Goal: Information Seeking & Learning: Check status

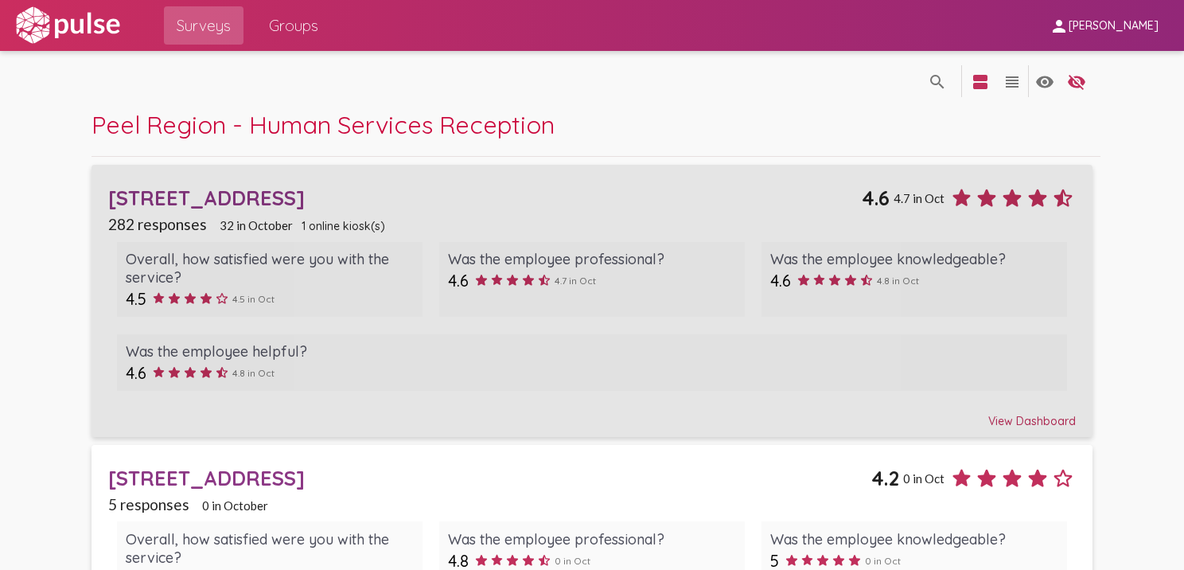
click at [264, 197] on div "[STREET_ADDRESS]" at bounding box center [485, 197] width 754 height 25
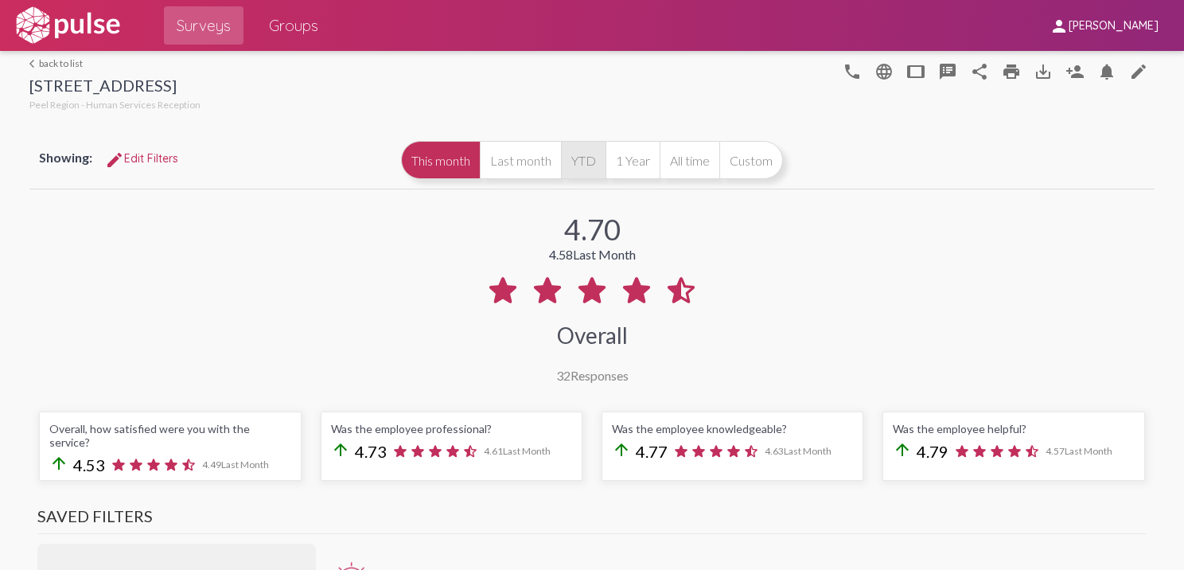
click at [579, 170] on button "YTD" at bounding box center [583, 160] width 45 height 38
click at [705, 294] on div "4.57 4.70 This Month Overall 282 Responses" at bounding box center [591, 288] width 1125 height 190
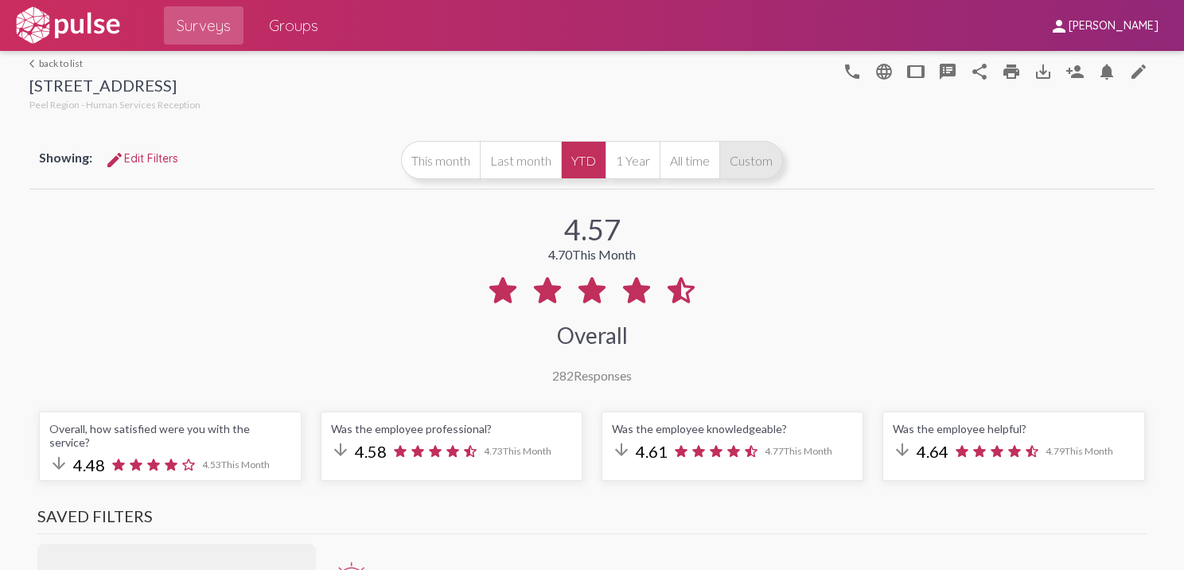
click at [753, 159] on button "Custom" at bounding box center [751, 160] width 64 height 38
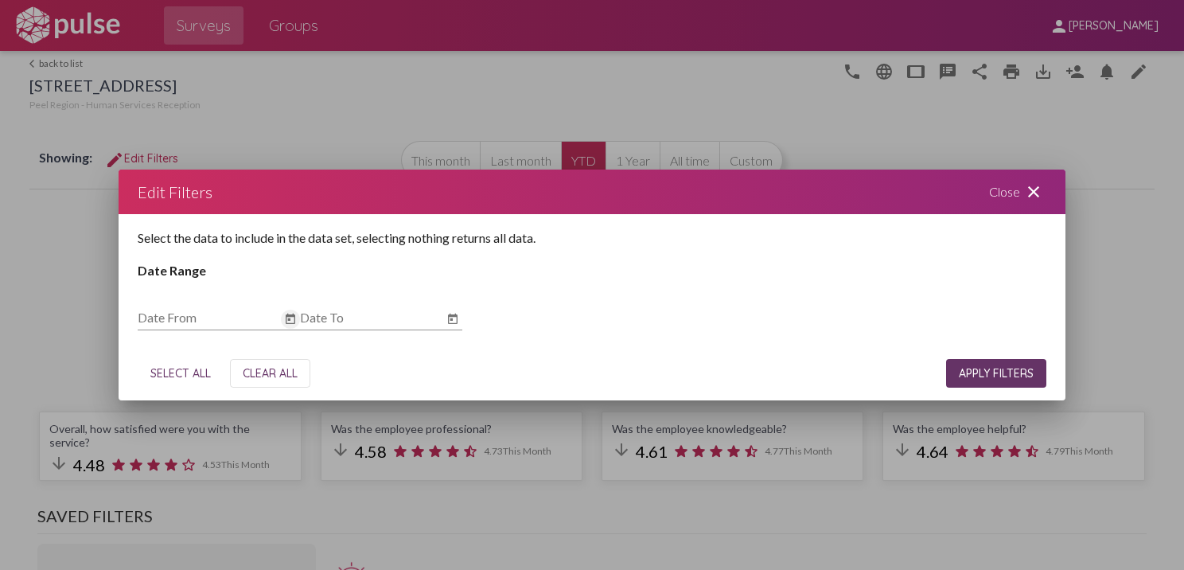
click at [292, 316] on icon "Open calendar" at bounding box center [291, 318] width 10 height 10
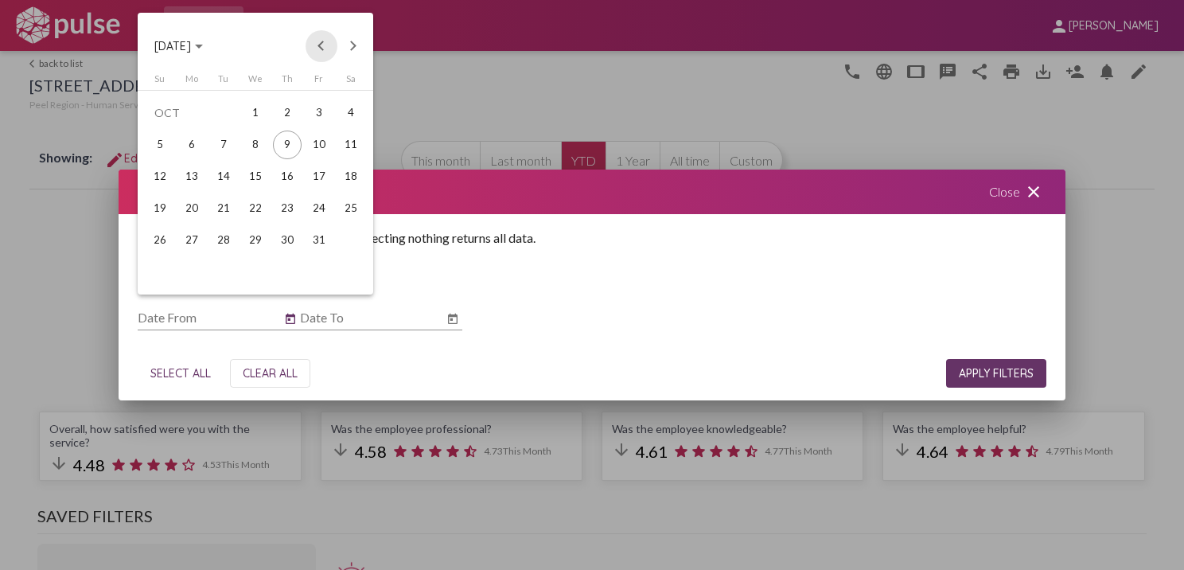
click at [319, 43] on button "Previous month" at bounding box center [322, 46] width 32 height 32
click at [317, 50] on button "Previous month" at bounding box center [322, 46] width 32 height 32
click at [158, 142] on div "1" at bounding box center [160, 145] width 29 height 29
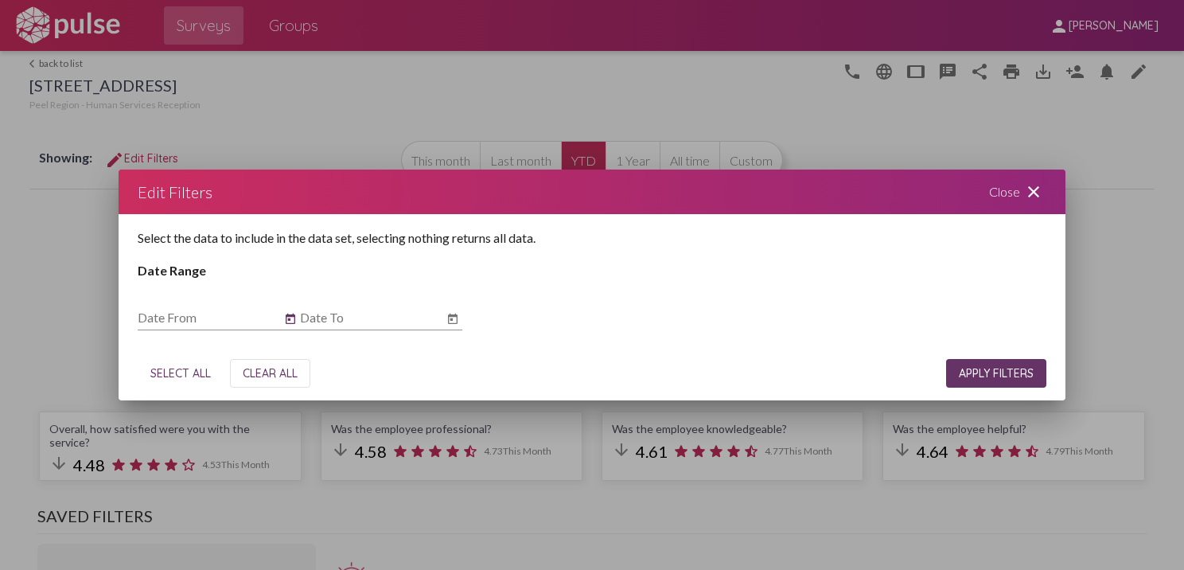
type input "[DATE]"
click at [450, 321] on icon "Open calendar" at bounding box center [452, 319] width 13 height 19
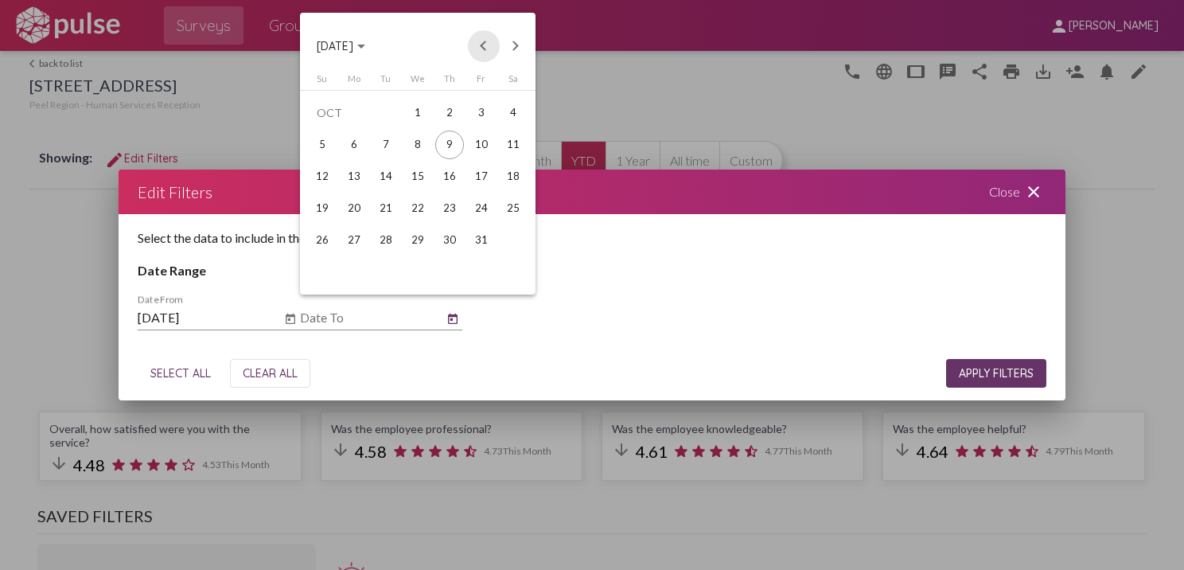
click at [481, 51] on button "Previous month" at bounding box center [484, 46] width 32 height 32
click at [329, 264] on div "31" at bounding box center [322, 272] width 29 height 29
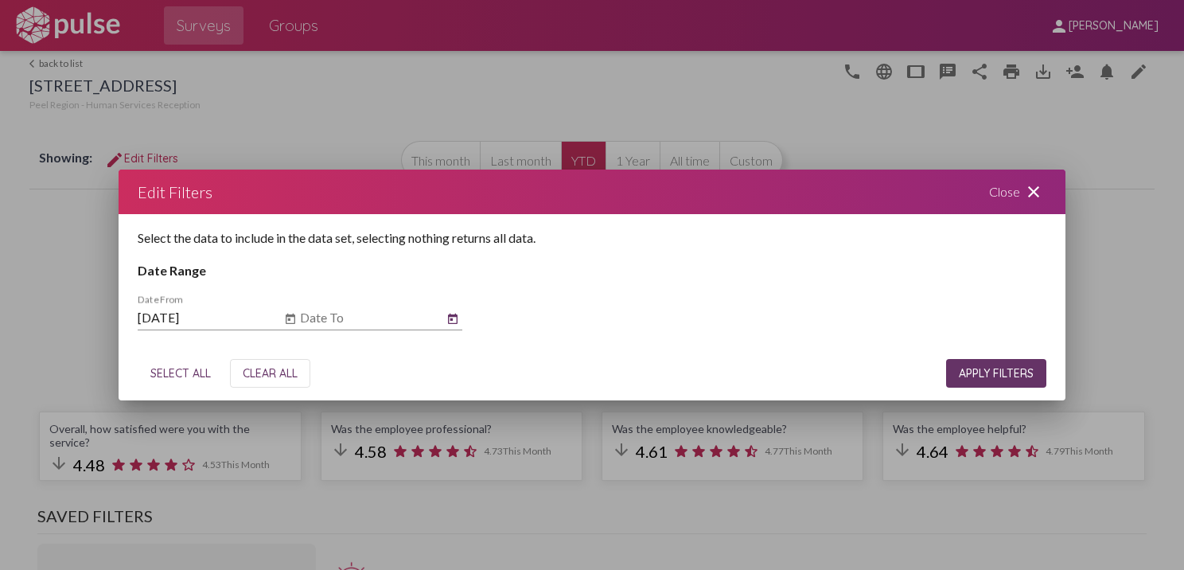
type input "[DATE]"
click at [960, 365] on button "APPLY FILTERS" at bounding box center [996, 373] width 100 height 29
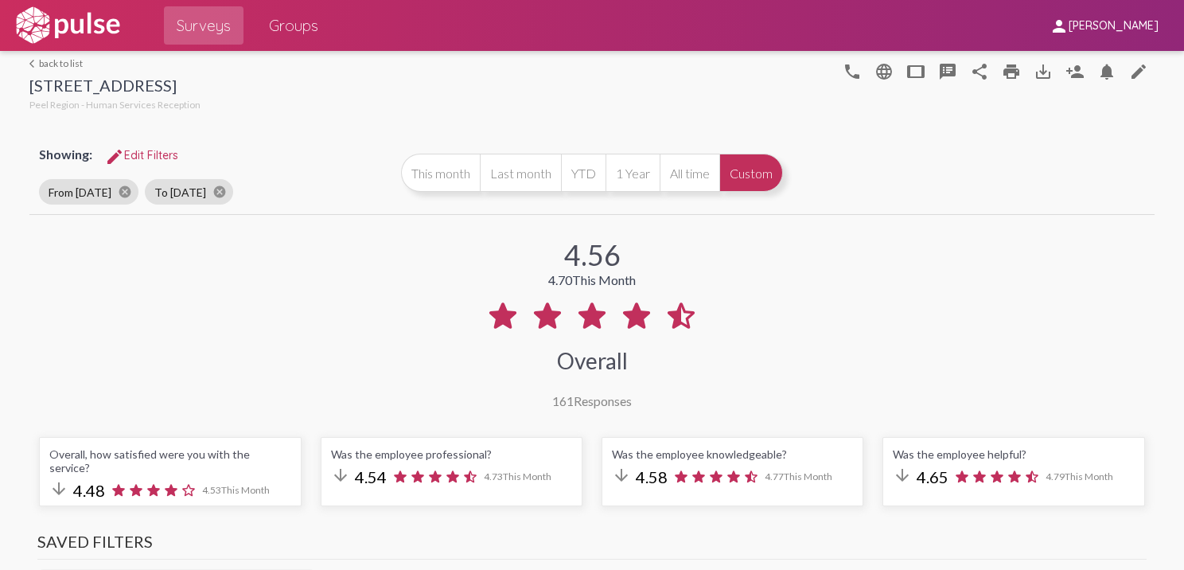
click at [41, 63] on link "arrow_back_ios back to list" at bounding box center [114, 63] width 171 height 12
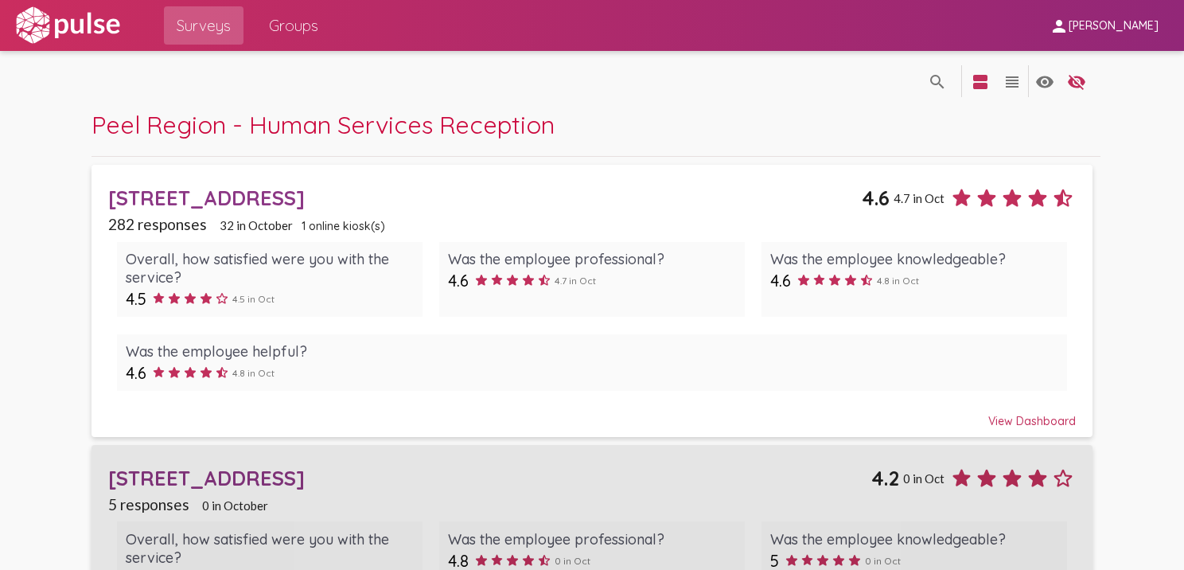
click at [229, 475] on div "[STREET_ADDRESS]" at bounding box center [489, 478] width 763 height 25
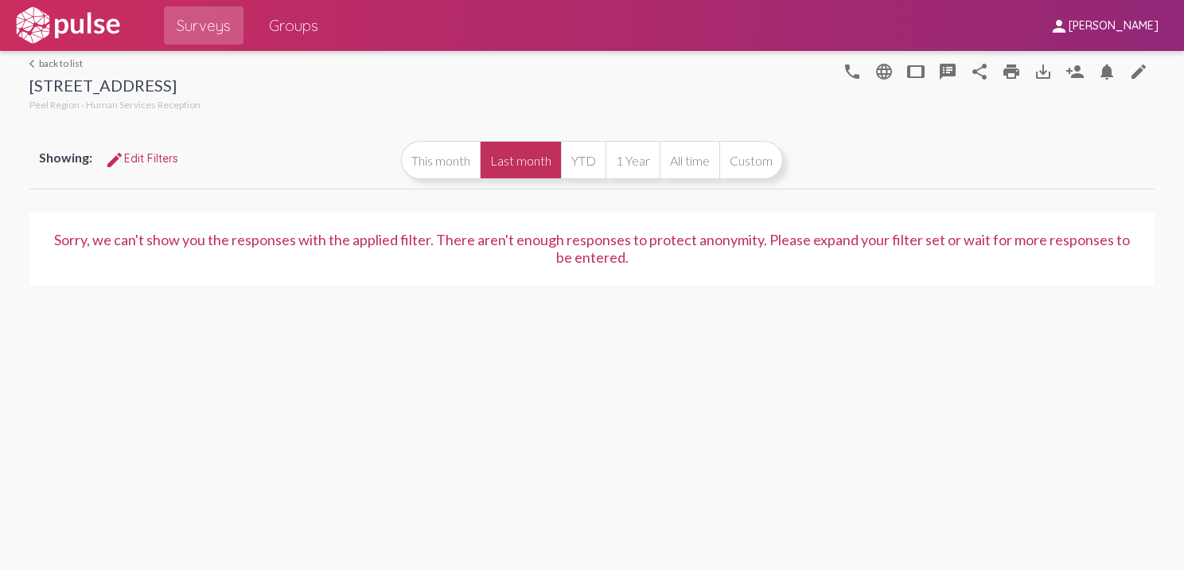
click at [39, 60] on link "arrow_back_ios back to list" at bounding box center [114, 63] width 171 height 12
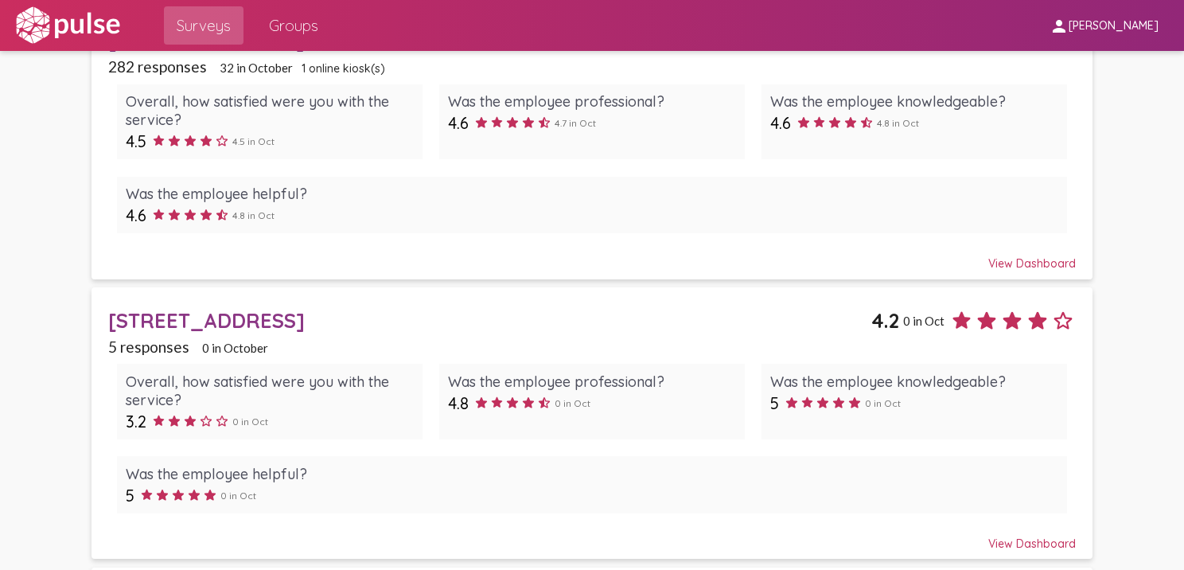
scroll to position [159, 0]
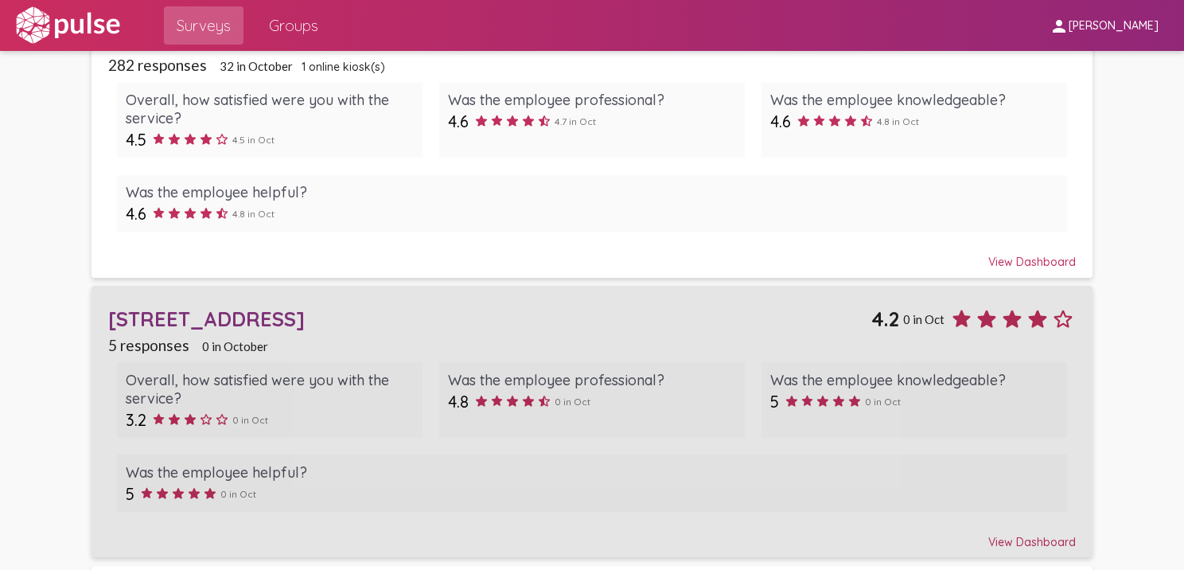
click at [258, 312] on div "[STREET_ADDRESS]" at bounding box center [489, 318] width 763 height 25
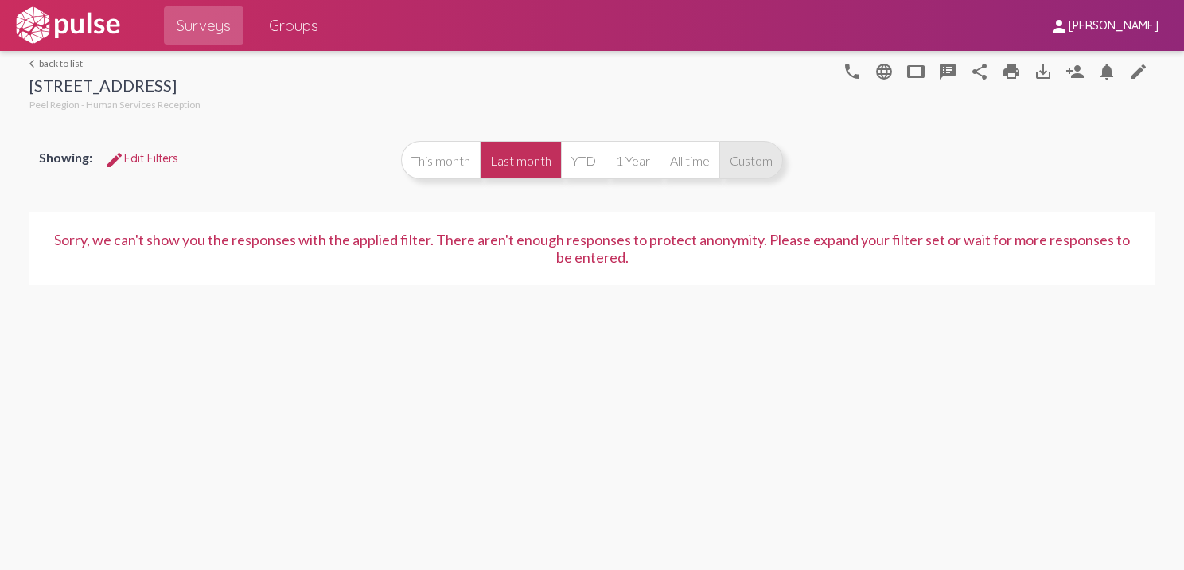
click at [764, 170] on button "Custom" at bounding box center [751, 160] width 64 height 38
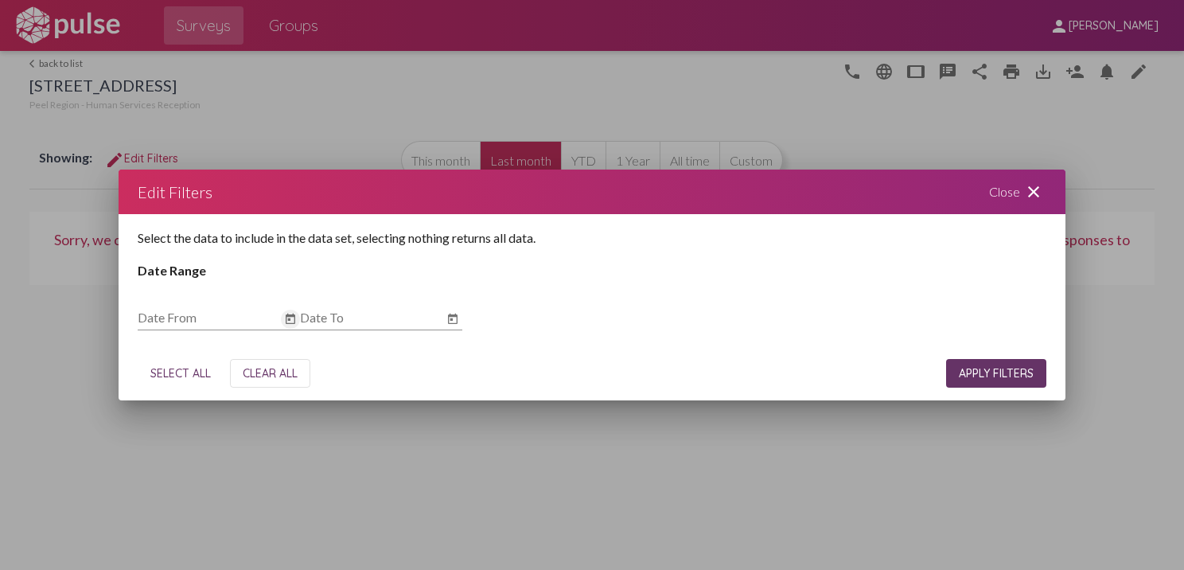
click at [294, 322] on icon "Open calendar" at bounding box center [290, 319] width 13 height 19
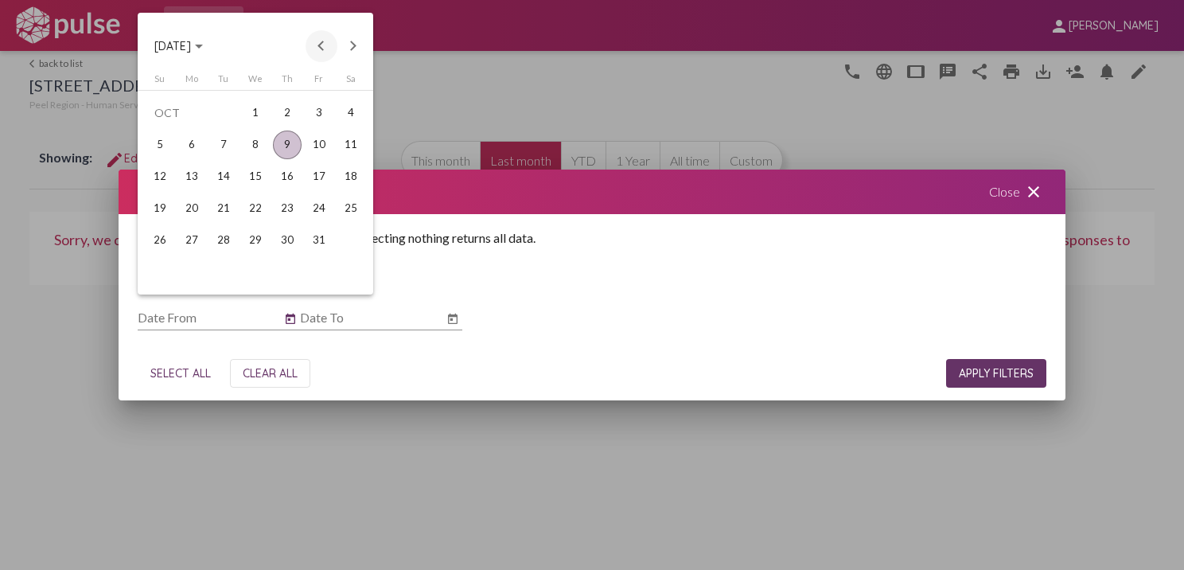
click at [329, 48] on button "Previous month" at bounding box center [322, 46] width 32 height 32
click at [168, 148] on div "1" at bounding box center [160, 145] width 29 height 29
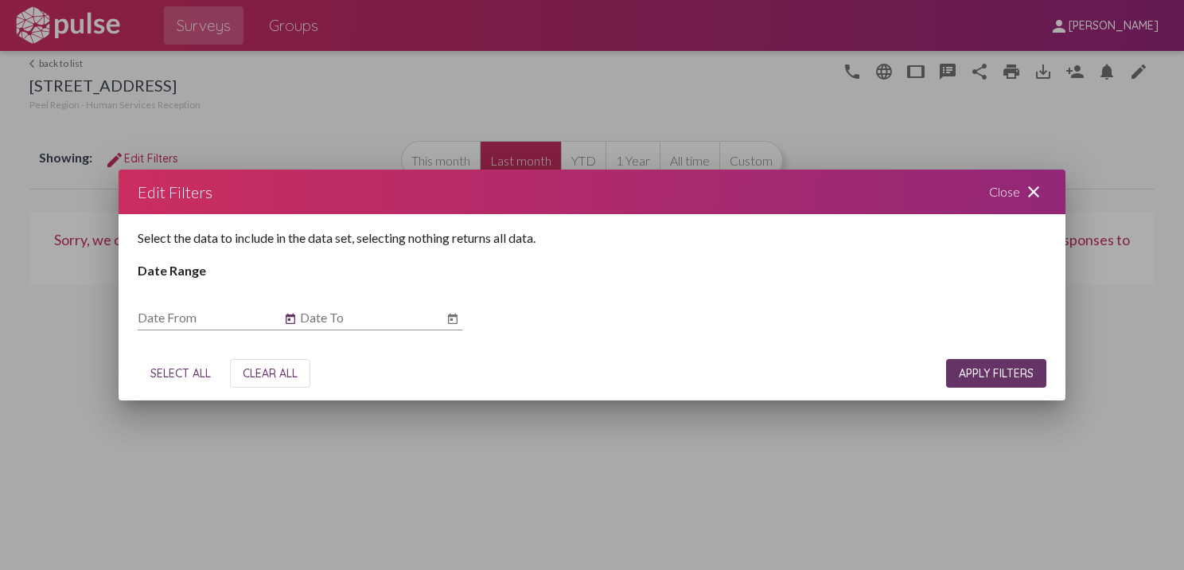
type input "[DATE]"
click at [451, 323] on icon "Open calendar" at bounding box center [453, 318] width 10 height 10
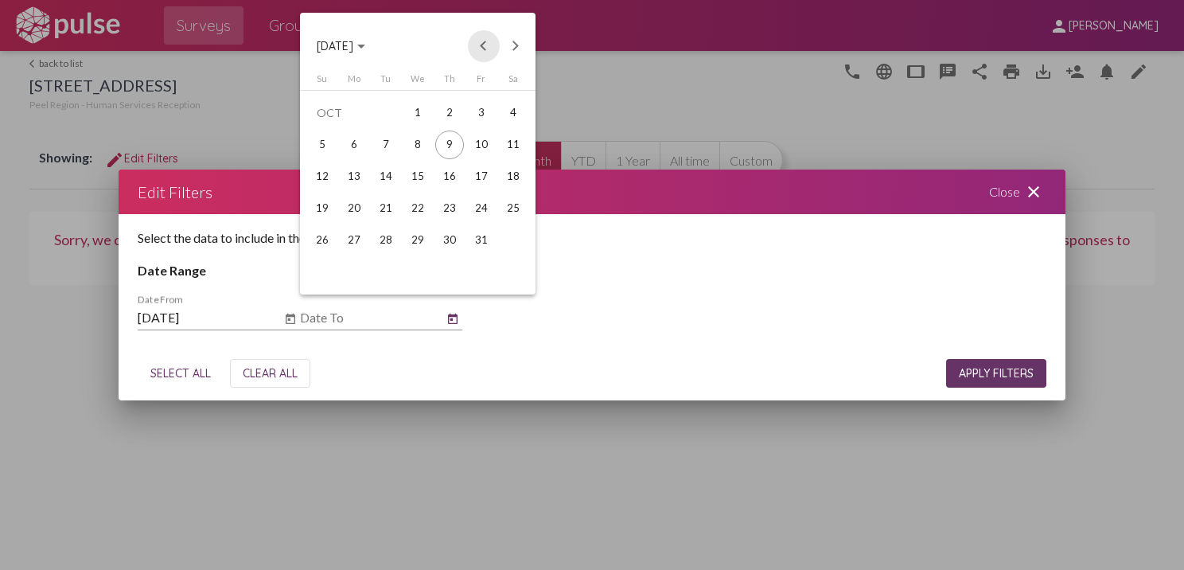
click at [487, 53] on button "Previous month" at bounding box center [484, 46] width 32 height 32
click at [323, 264] on div "31" at bounding box center [322, 272] width 29 height 29
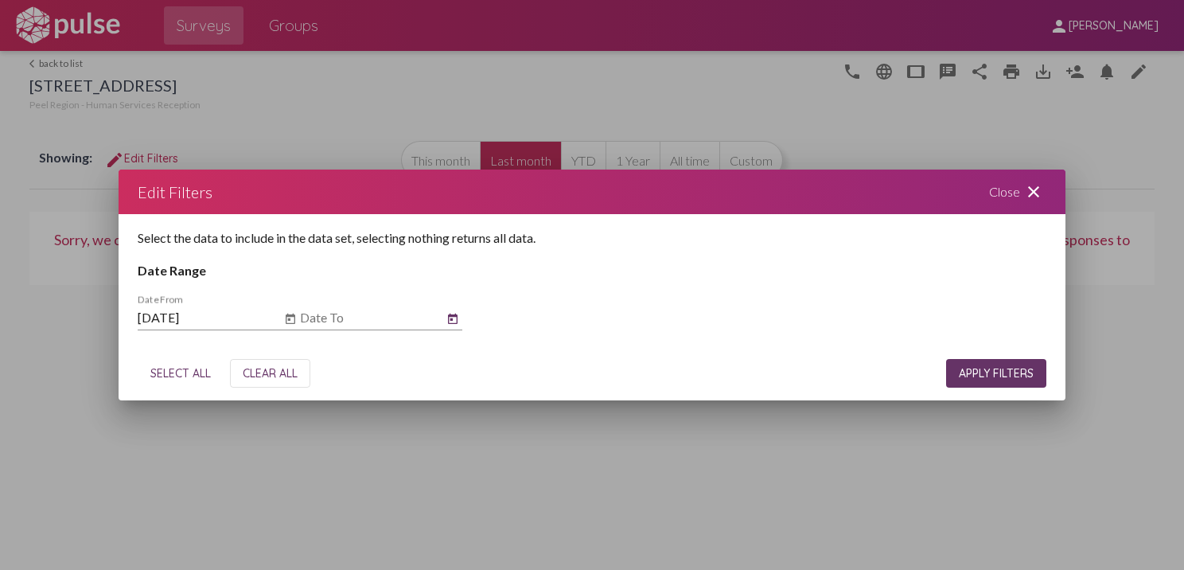
type input "[DATE]"
click at [1018, 381] on button "APPLY FILTERS" at bounding box center [996, 373] width 100 height 29
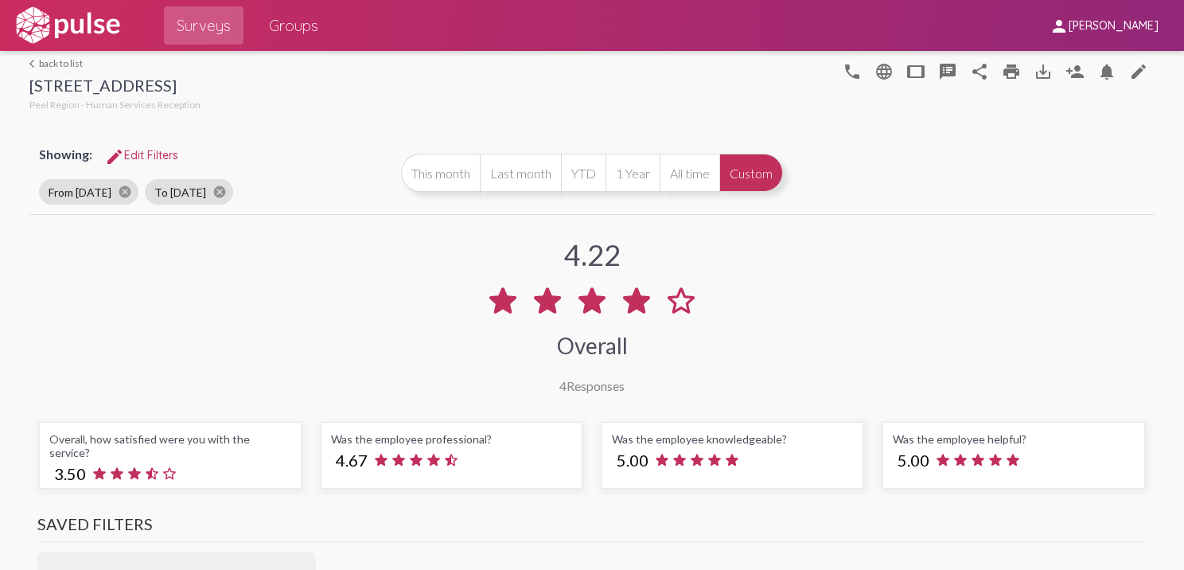
click at [62, 57] on link "arrow_back_ios back to list" at bounding box center [114, 63] width 171 height 12
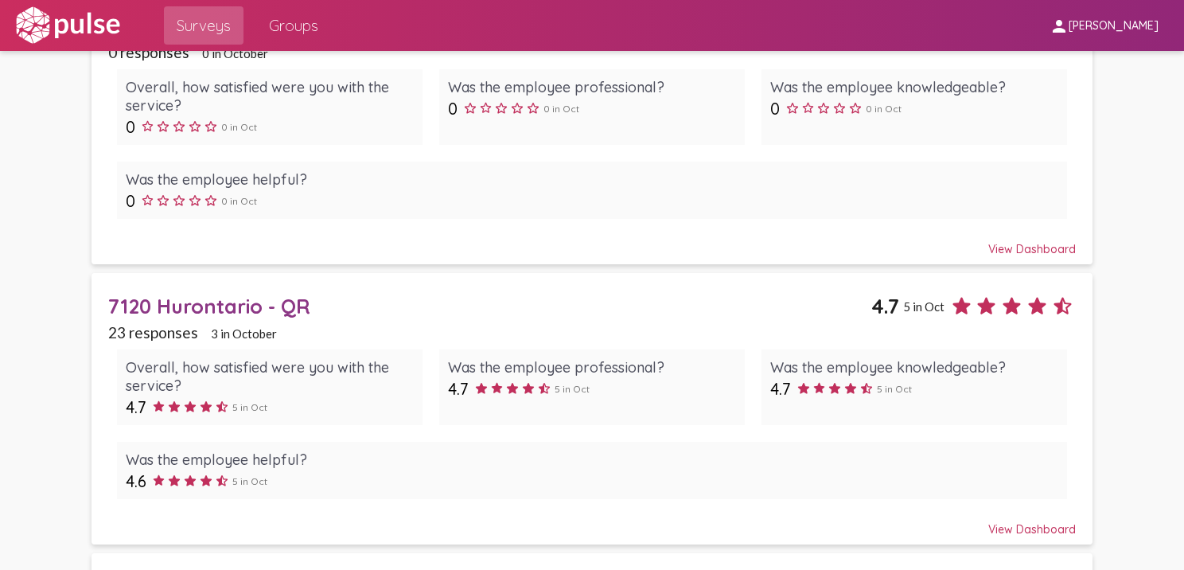
scroll to position [753, 0]
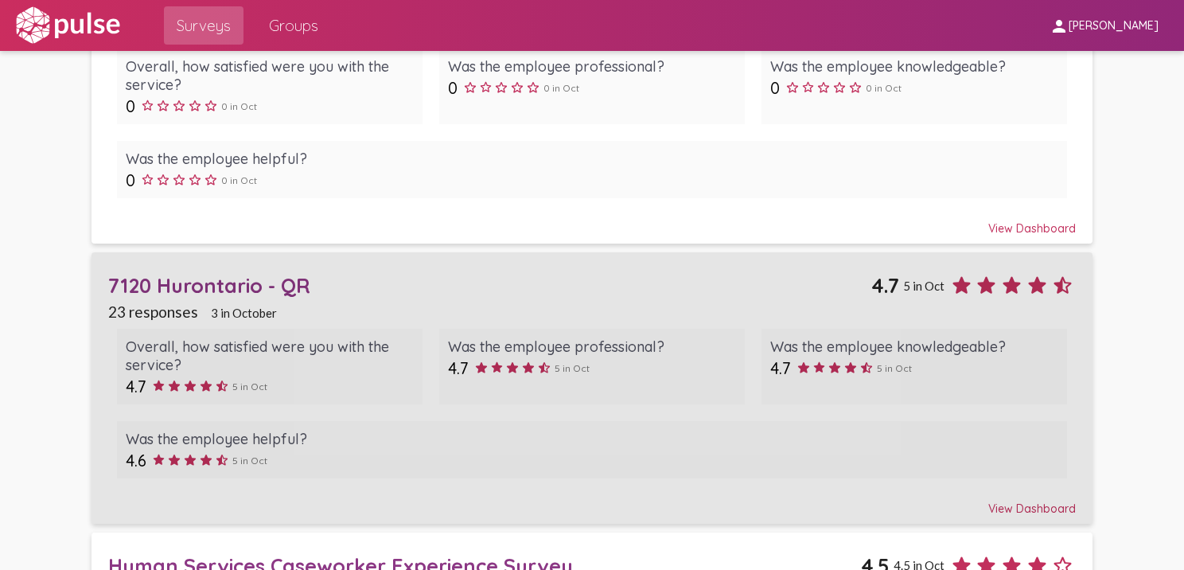
click at [273, 284] on div "7120 Hurontario - QR" at bounding box center [489, 285] width 763 height 25
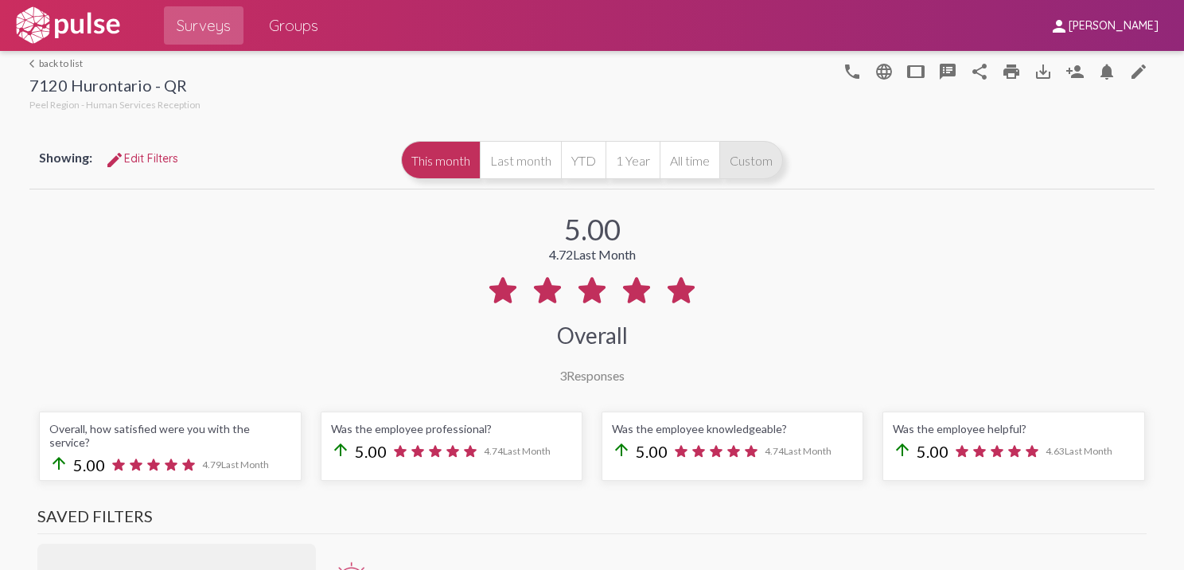
click at [741, 170] on button "Custom" at bounding box center [751, 160] width 64 height 38
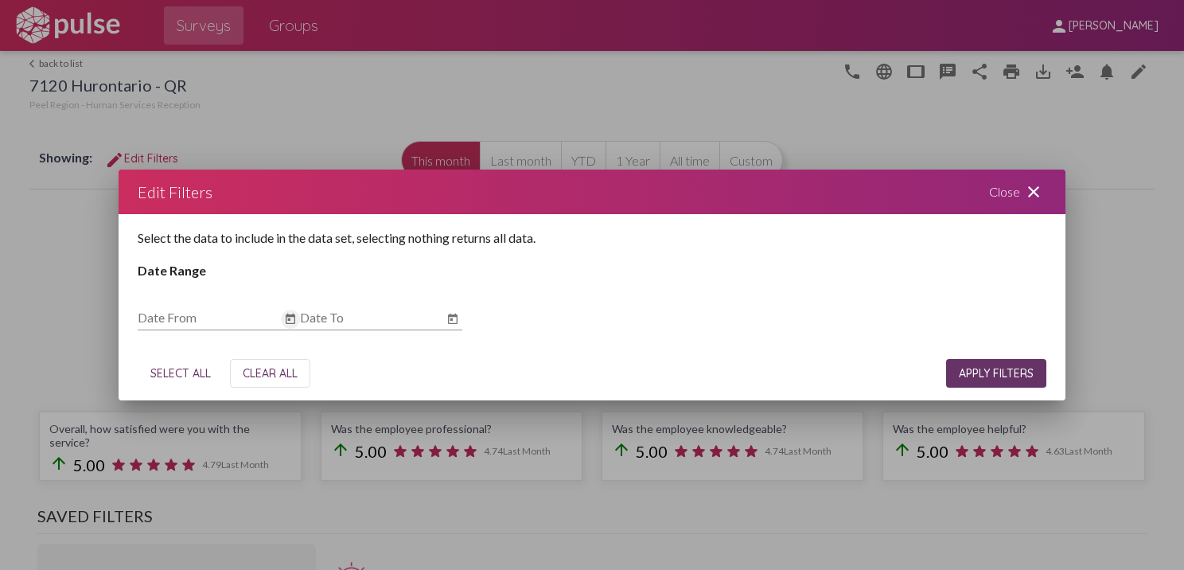
click at [290, 320] on icon "Open calendar" at bounding box center [291, 318] width 10 height 10
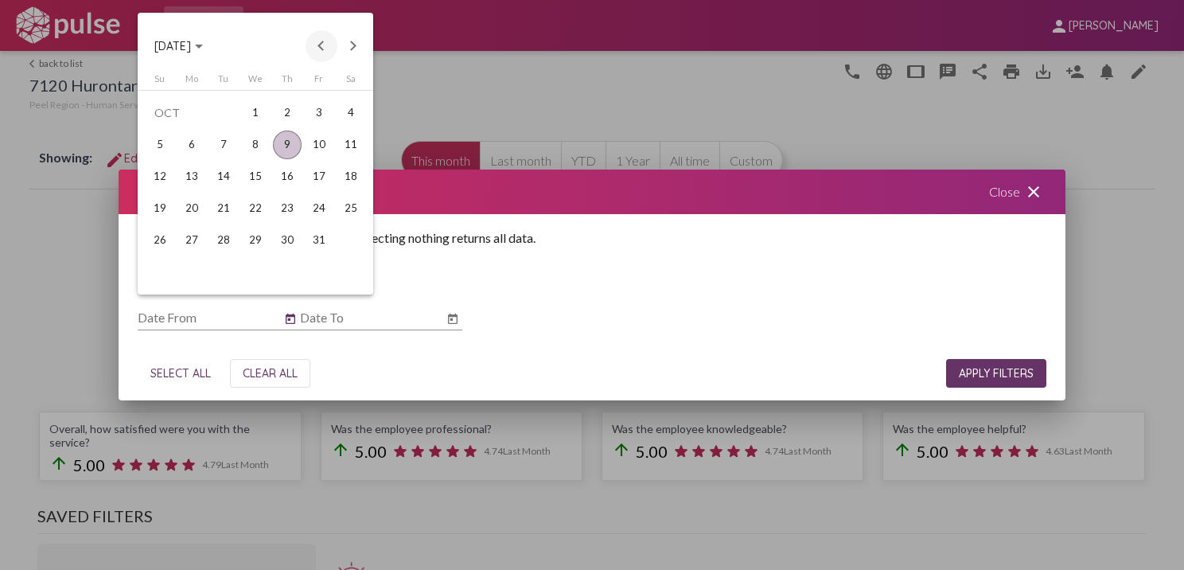
click at [315, 40] on button "Previous month" at bounding box center [322, 46] width 32 height 32
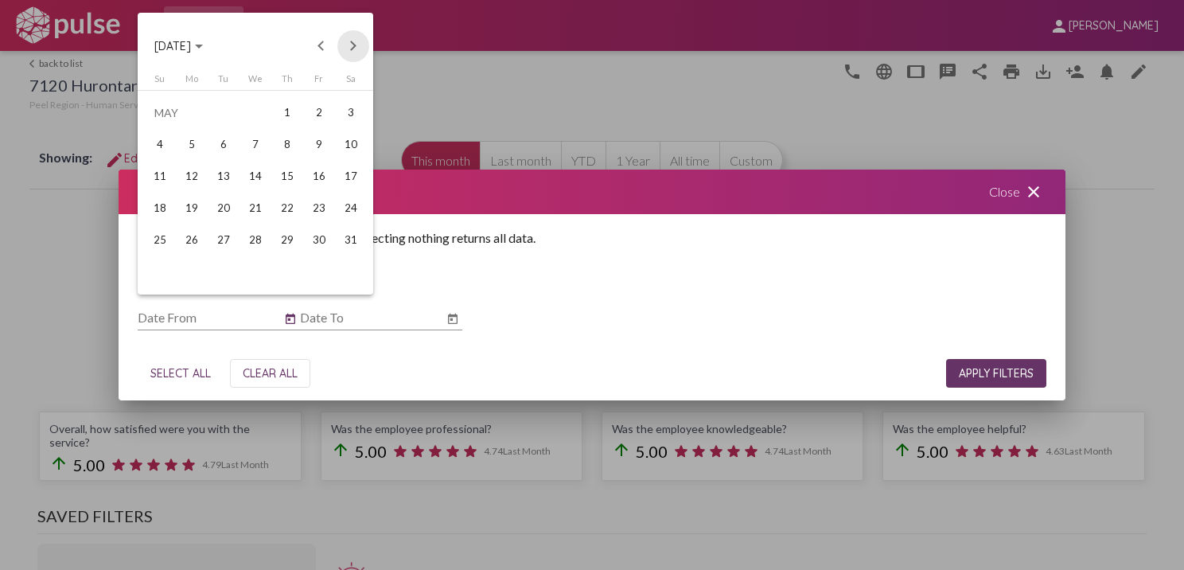
click at [357, 41] on button "Next month" at bounding box center [353, 46] width 32 height 32
click at [167, 138] on div "1" at bounding box center [160, 145] width 29 height 29
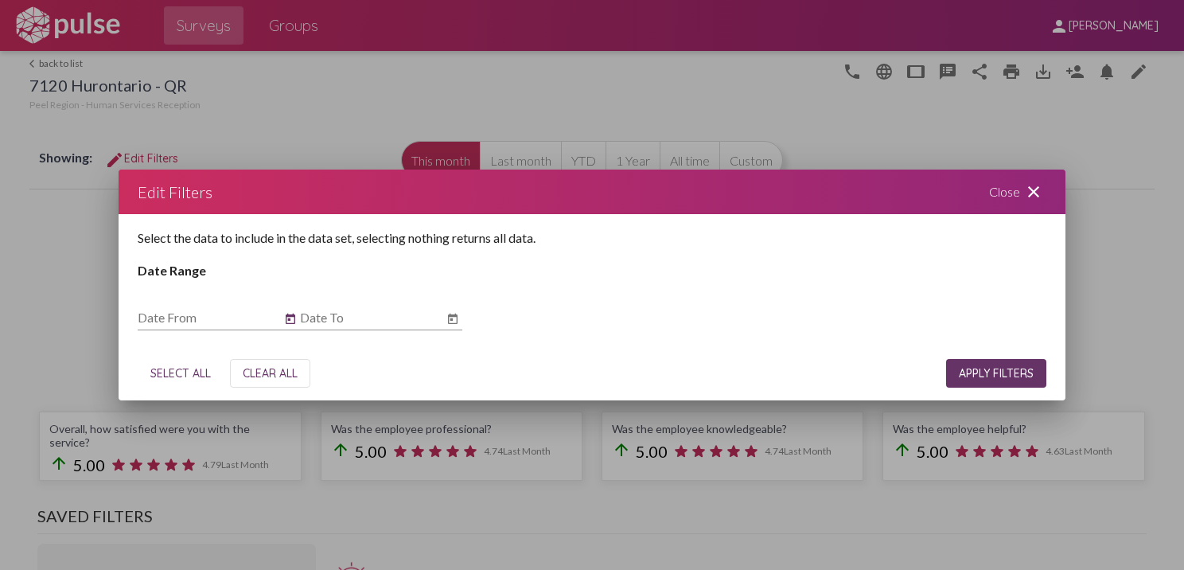
type input "[DATE]"
click at [451, 323] on icon "Open calendar" at bounding box center [453, 318] width 10 height 10
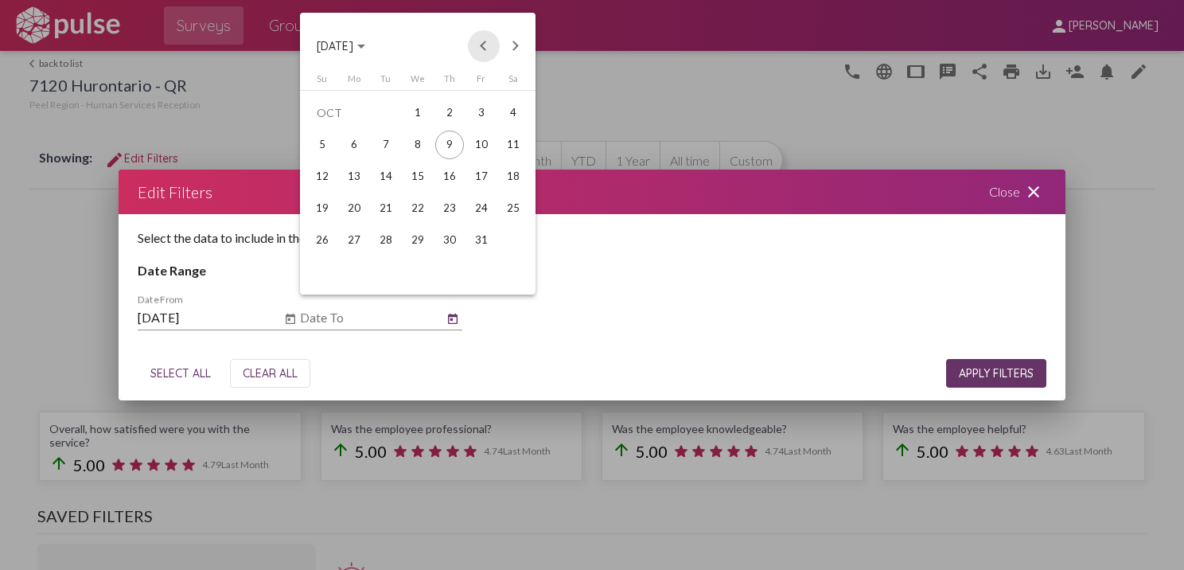
click at [476, 43] on button "Previous month" at bounding box center [484, 46] width 32 height 32
click at [326, 269] on div "31" at bounding box center [322, 272] width 29 height 29
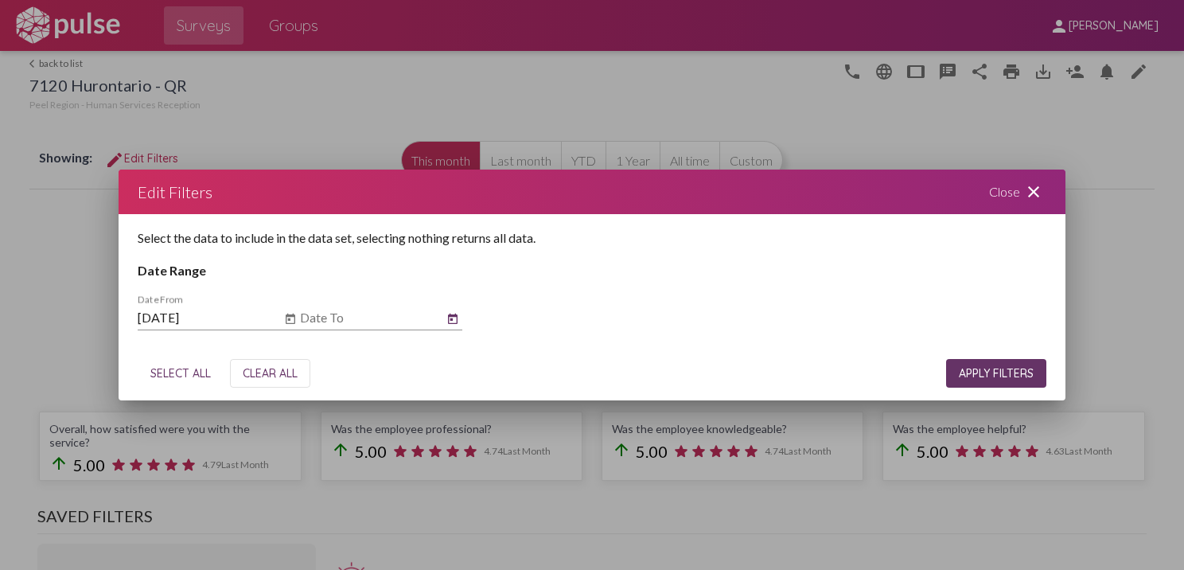
type input "[DATE]"
click at [978, 380] on button "APPLY FILTERS" at bounding box center [996, 373] width 100 height 29
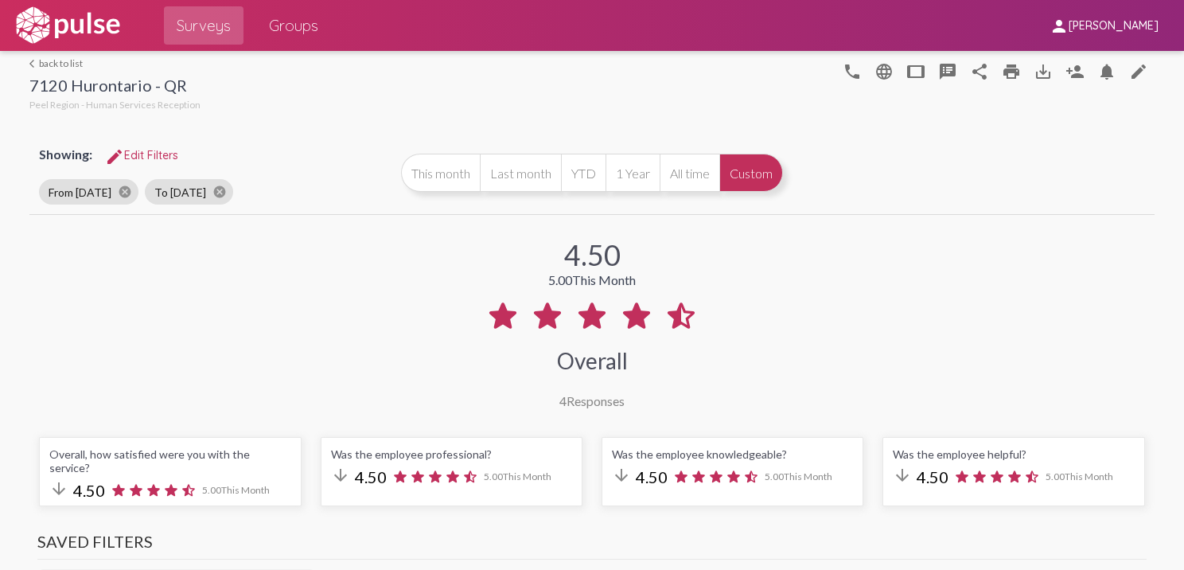
click at [71, 64] on link "arrow_back_ios back to list" at bounding box center [114, 63] width 171 height 12
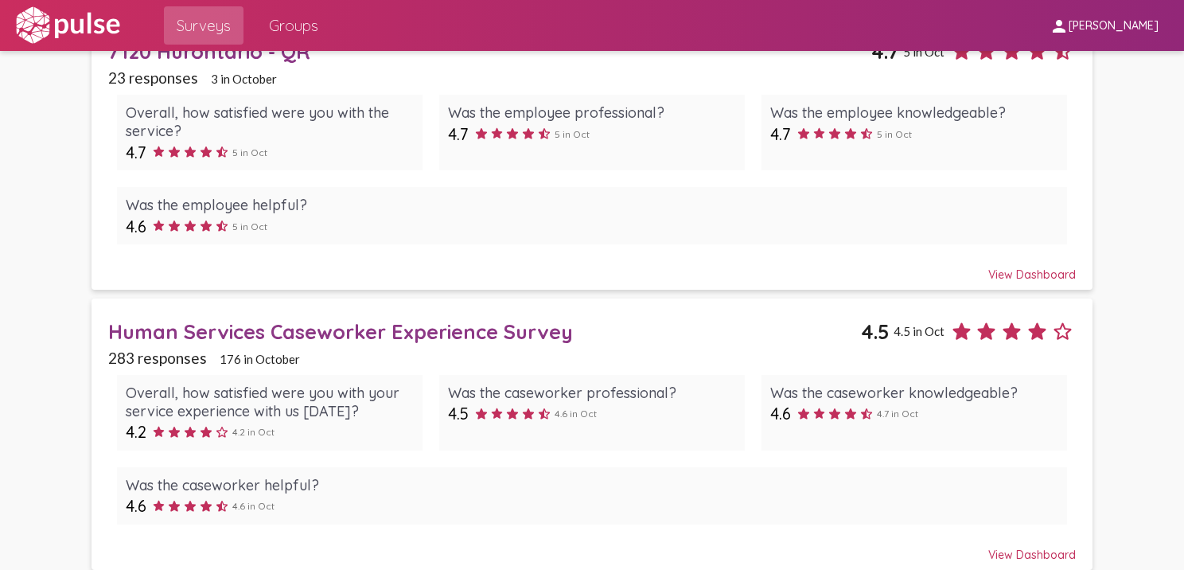
scroll to position [987, 0]
